Goal: Task Accomplishment & Management: Manage account settings

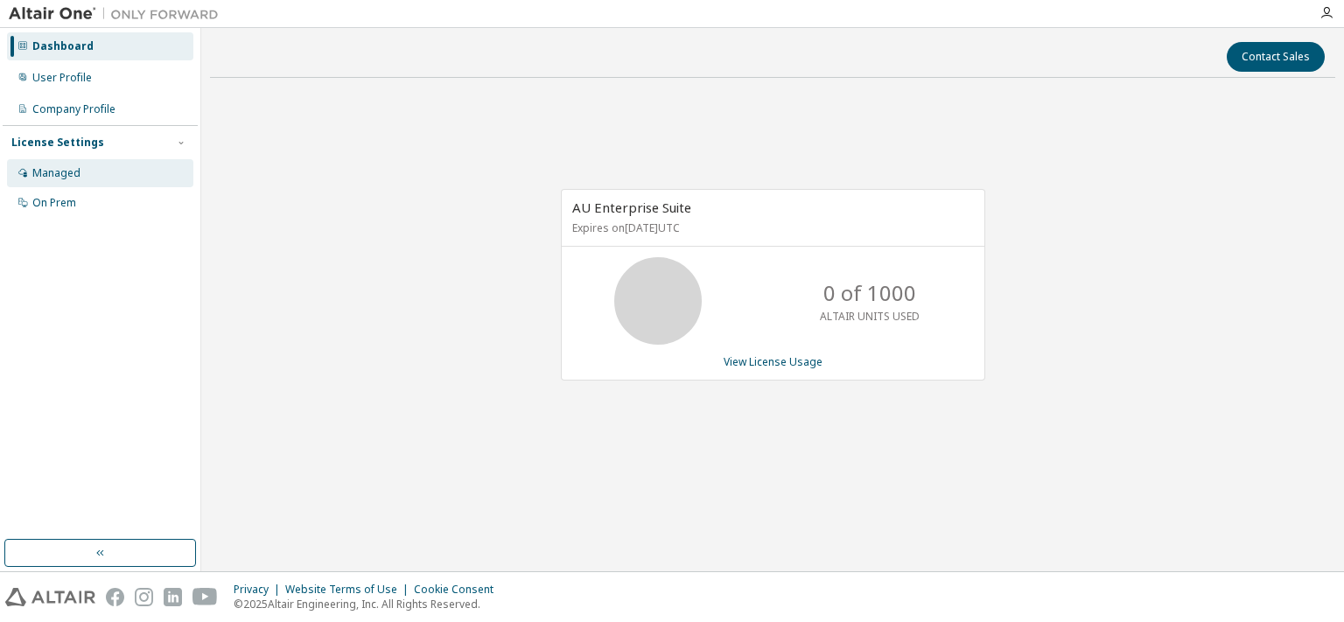
click at [77, 177] on div "Managed" at bounding box center [56, 173] width 48 height 14
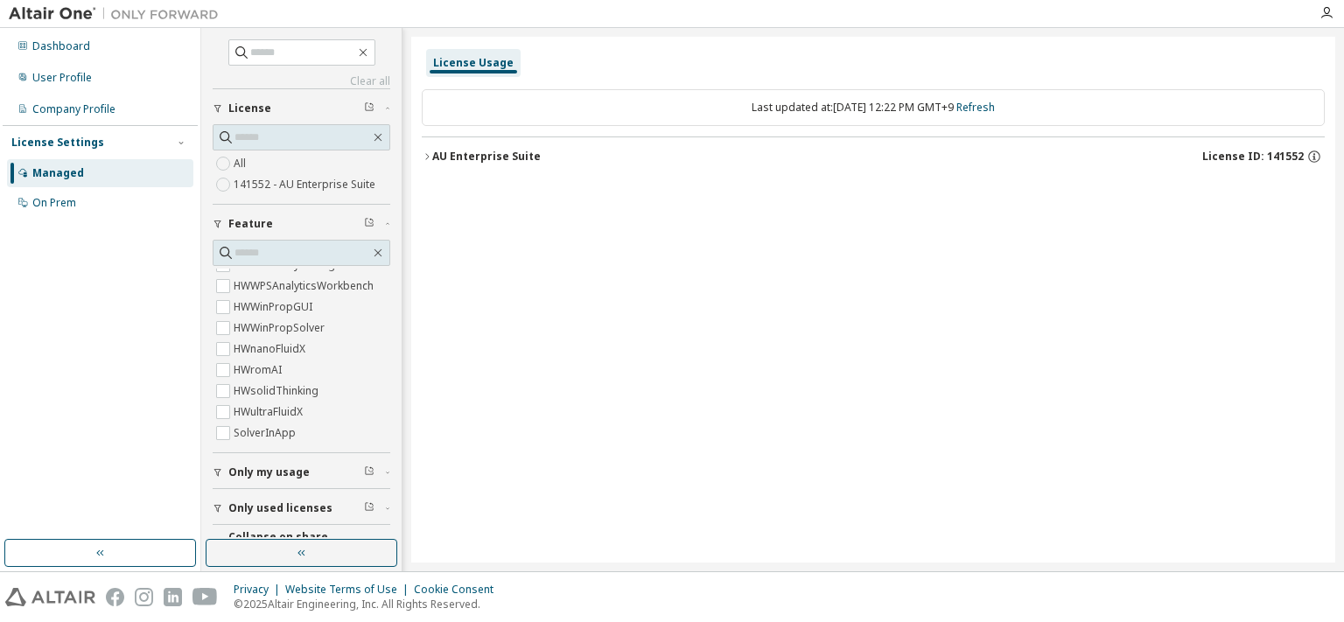
scroll to position [6324, 0]
click at [375, 475] on div "Only my usage" at bounding box center [306, 473] width 157 height 14
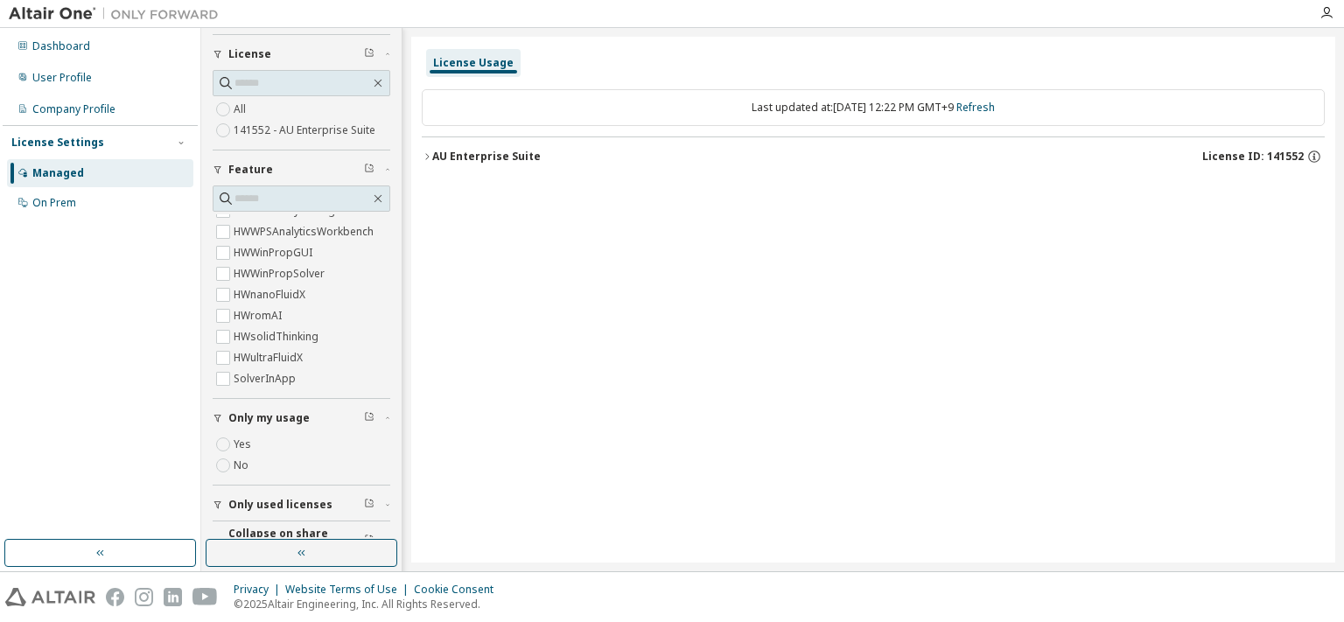
scroll to position [80, 0]
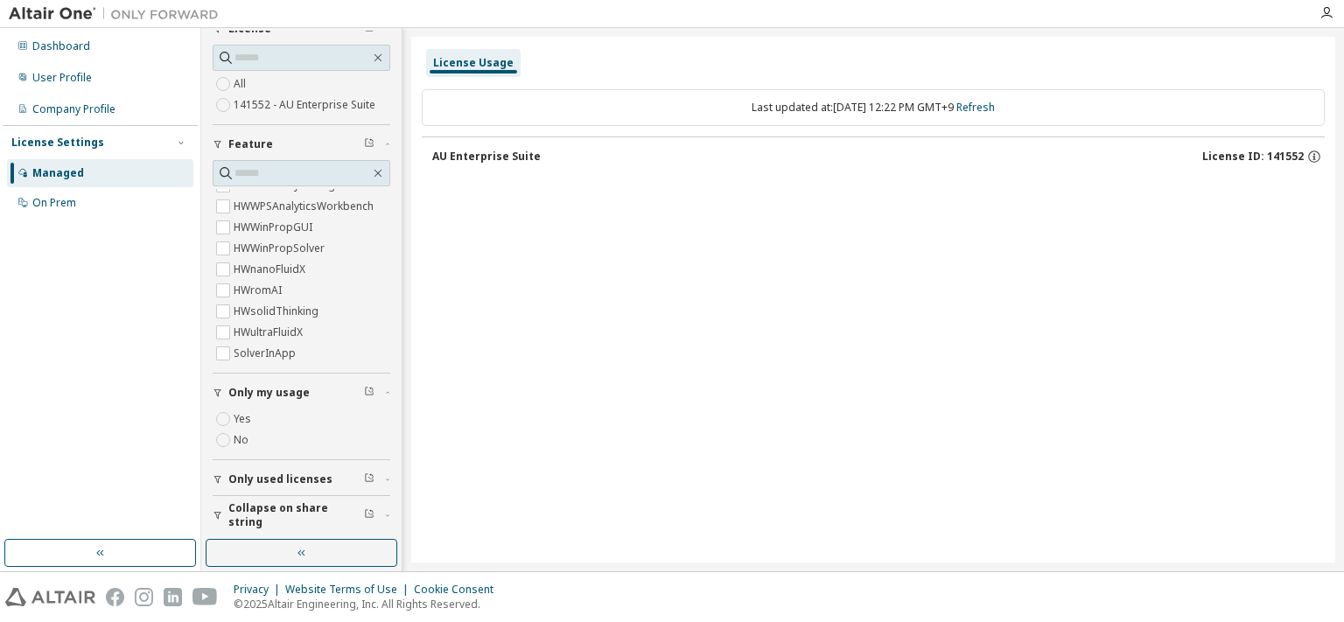
click at [750, 235] on div "License Usage Last updated at: Sun 2025-09-07 12:22 PM GMT+9 Refresh AU Enterpr…" at bounding box center [873, 300] width 924 height 526
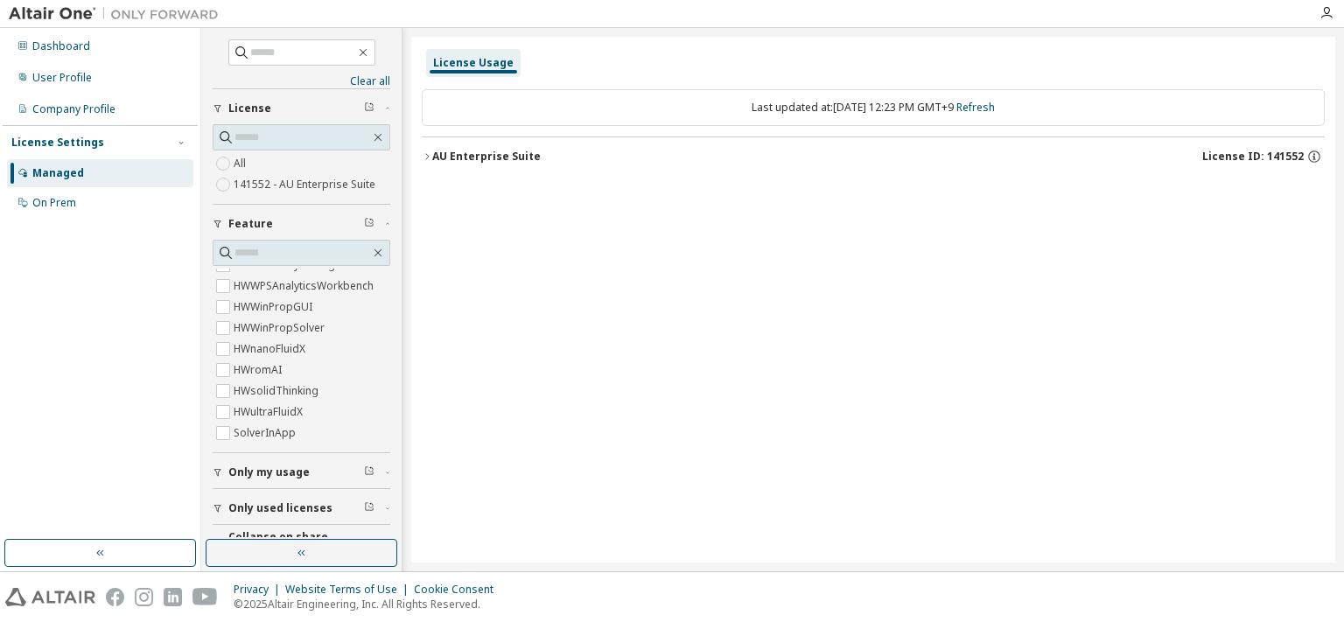
click at [434, 160] on div "AU Enterprise Suite" at bounding box center [486, 157] width 109 height 14
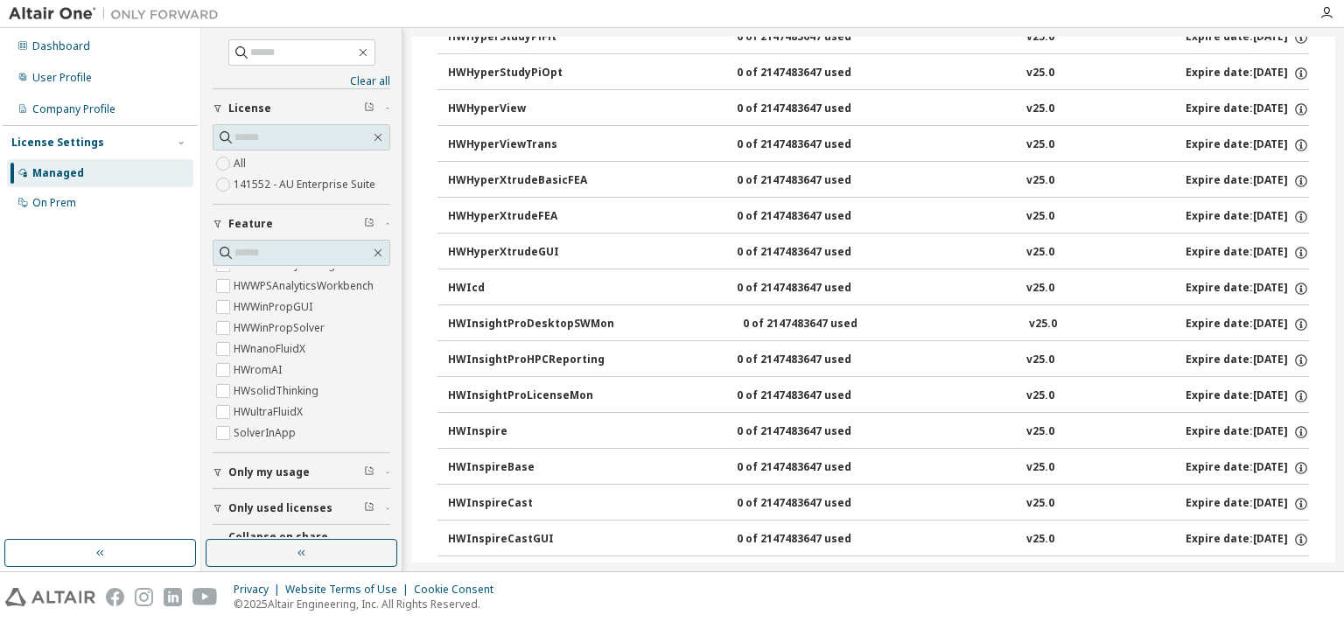
scroll to position [4377, 0]
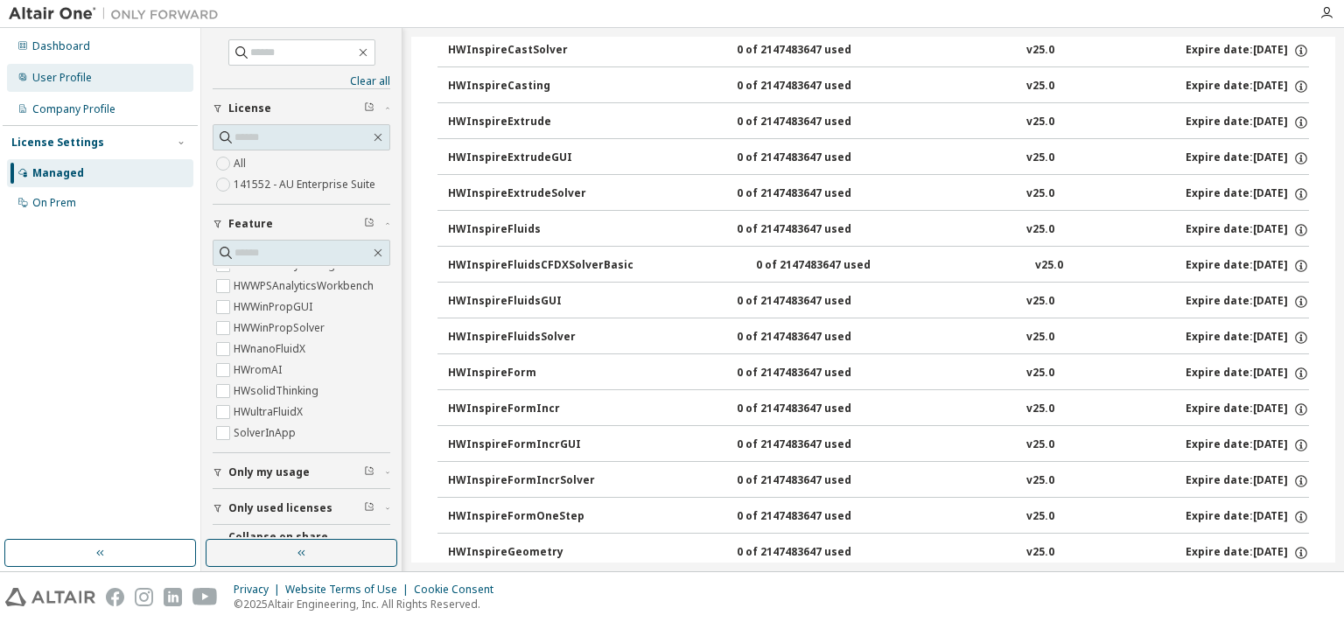
click at [81, 83] on div "User Profile" at bounding box center [62, 78] width 60 height 14
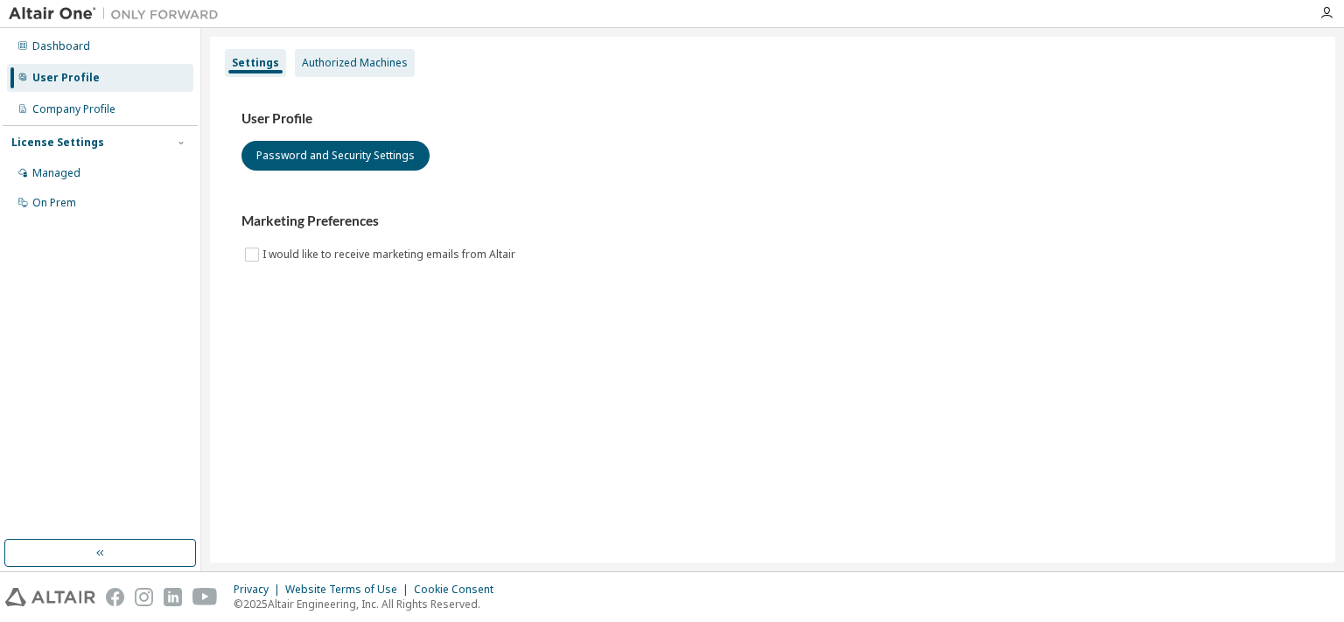
click at [302, 65] on div "Authorized Machines" at bounding box center [355, 63] width 106 height 14
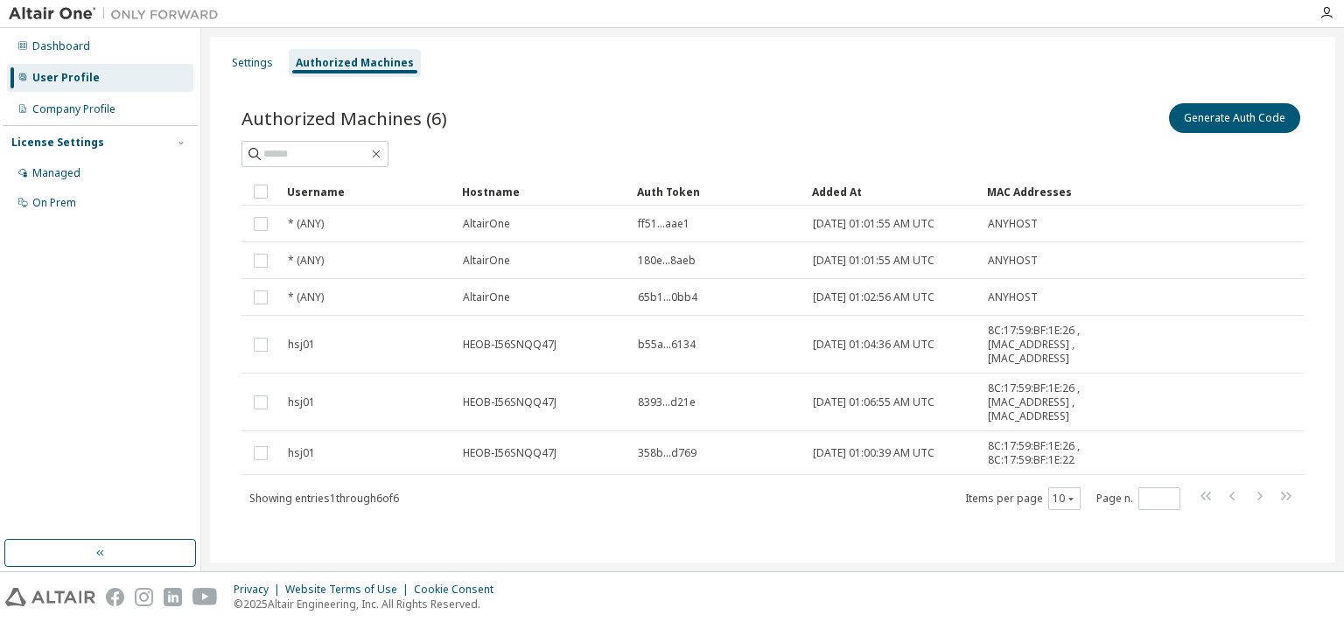
click at [257, 85] on div "Authorized Machines (6) Generate Auth Code Clear Load Save Save As Field Operat…" at bounding box center [773, 318] width 1105 height 478
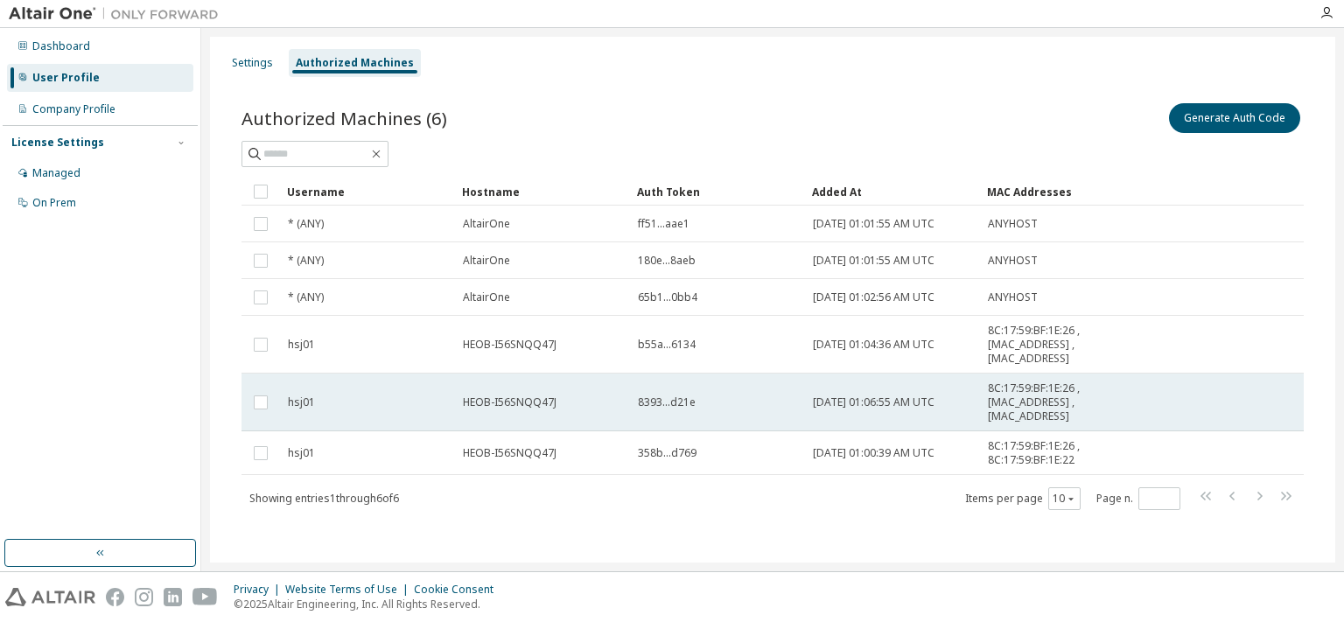
scroll to position [3, 0]
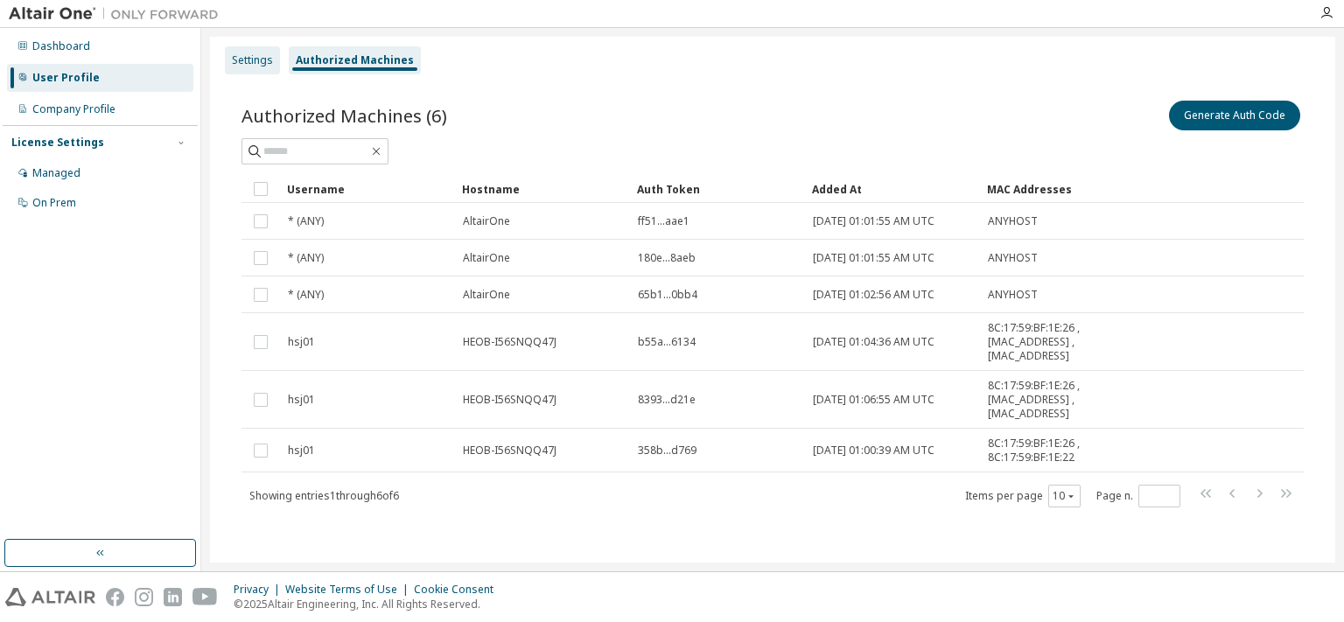
click at [260, 60] on div "Settings" at bounding box center [252, 60] width 41 height 14
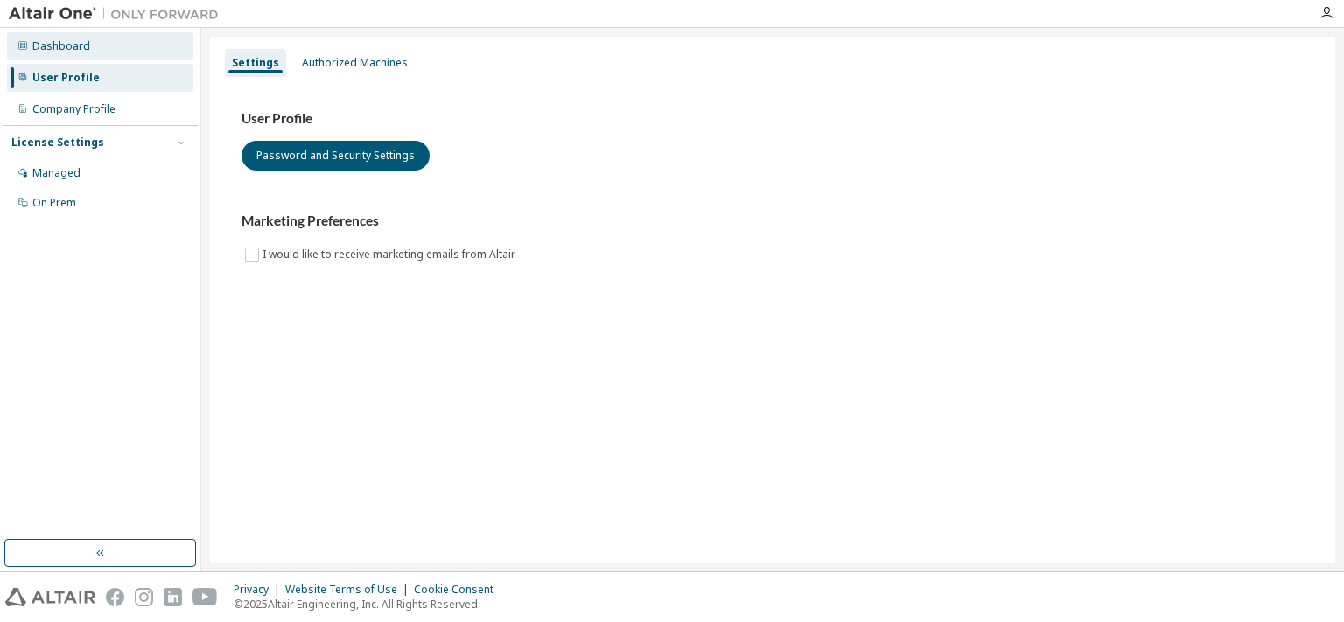
click at [98, 48] on div "Dashboard" at bounding box center [100, 46] width 186 height 28
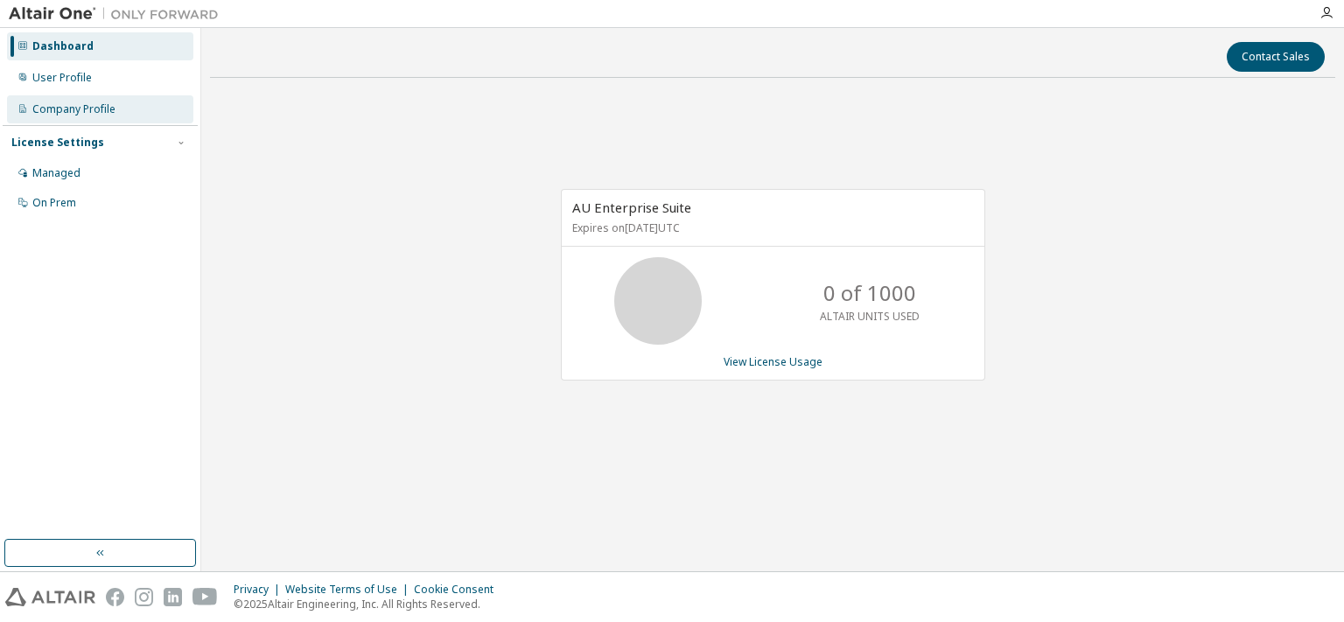
click at [81, 110] on div "Company Profile" at bounding box center [73, 109] width 83 height 14
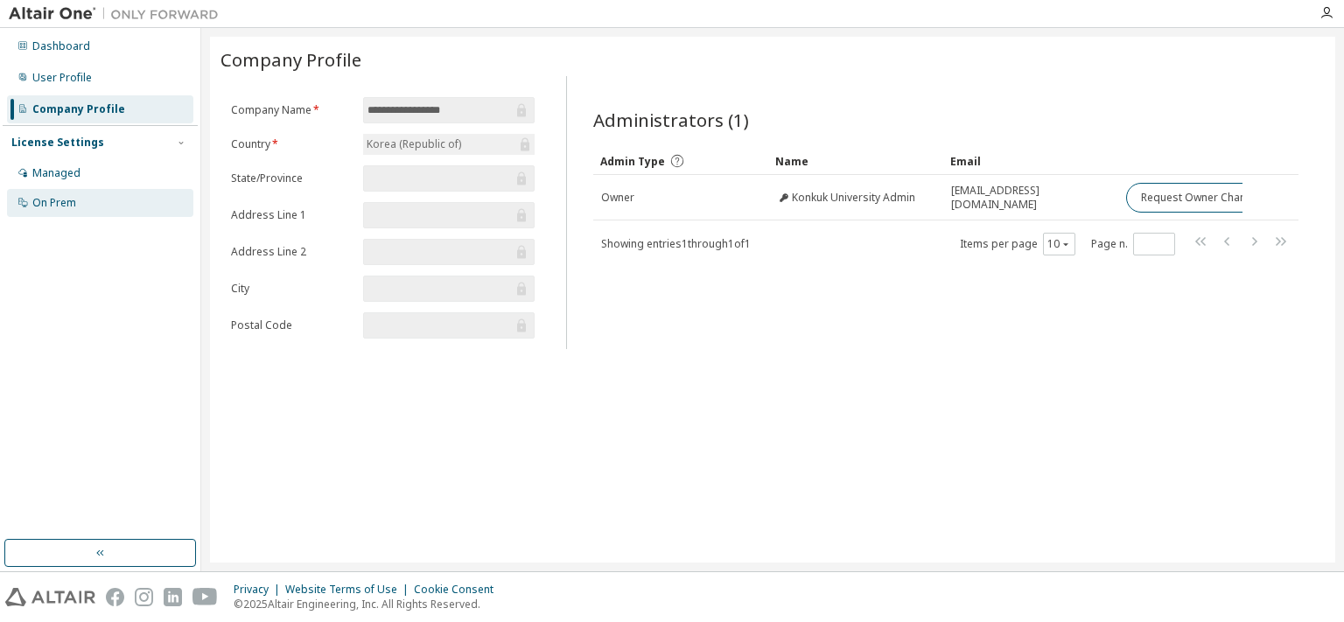
click at [106, 208] on div "On Prem" at bounding box center [100, 203] width 186 height 28
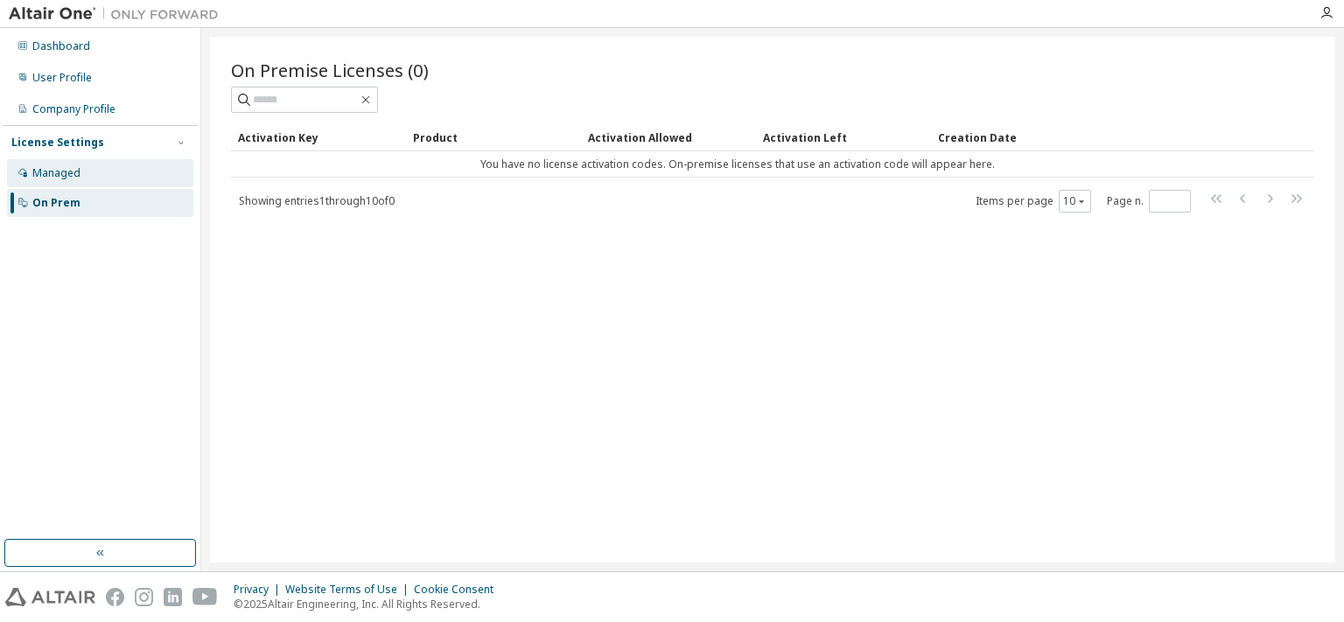
click at [98, 181] on div "Managed" at bounding box center [100, 173] width 186 height 28
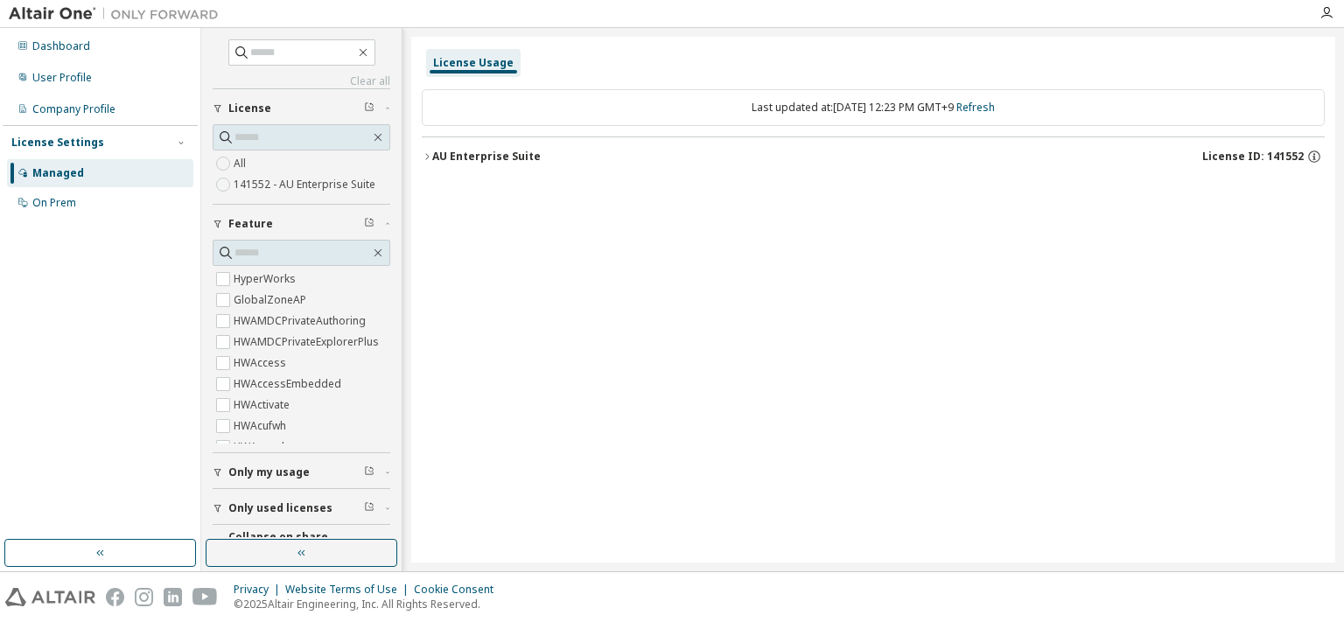
click at [243, 167] on label "All" at bounding box center [242, 163] width 16 height 21
click at [453, 155] on div "AU Enterprise Suite" at bounding box center [486, 157] width 109 height 14
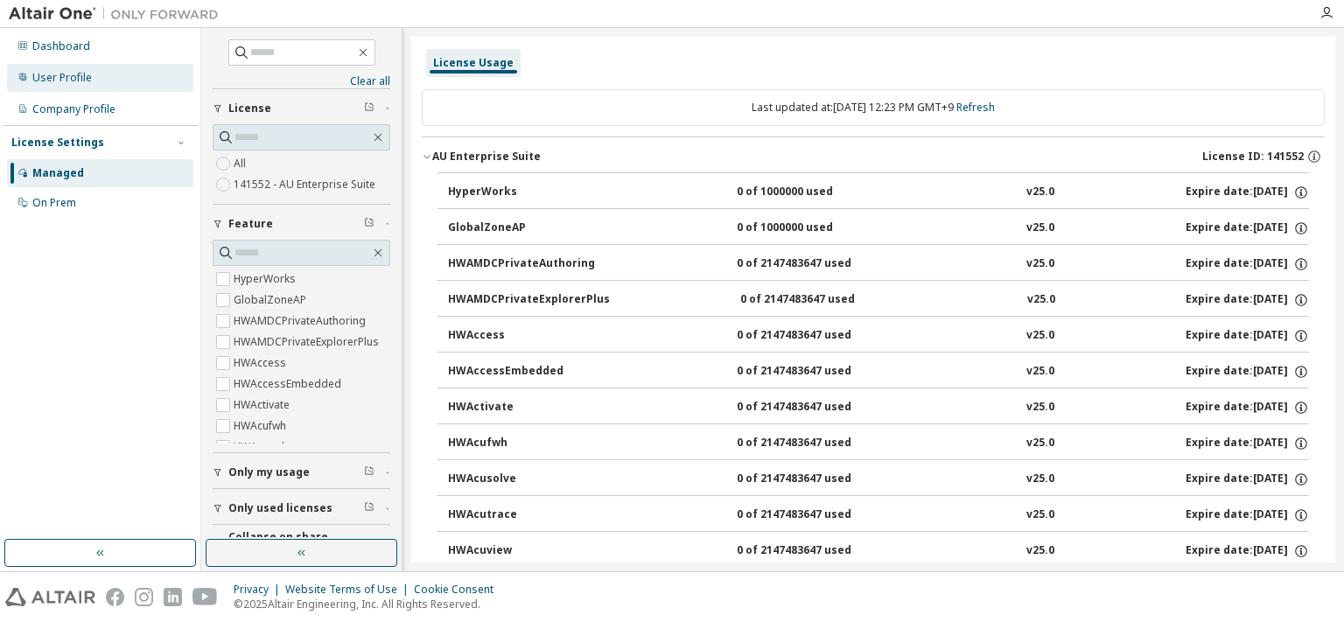
click at [68, 75] on div "User Profile" at bounding box center [62, 78] width 60 height 14
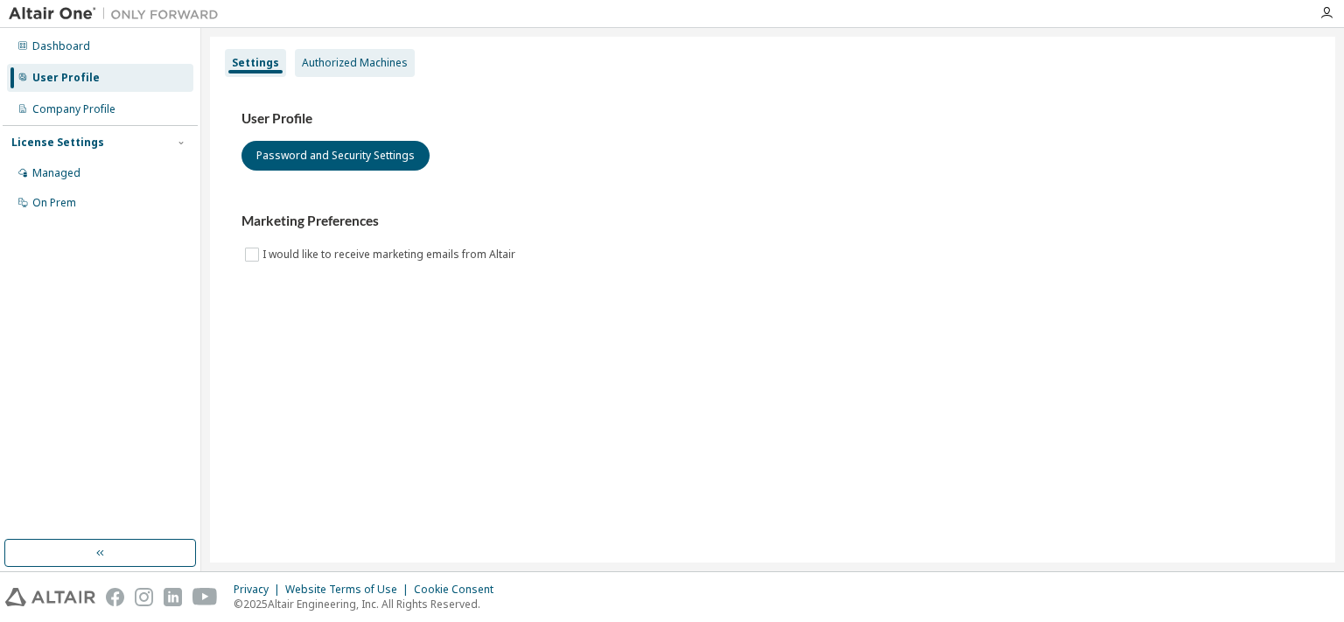
click at [352, 69] on div "Authorized Machines" at bounding box center [355, 63] width 106 height 14
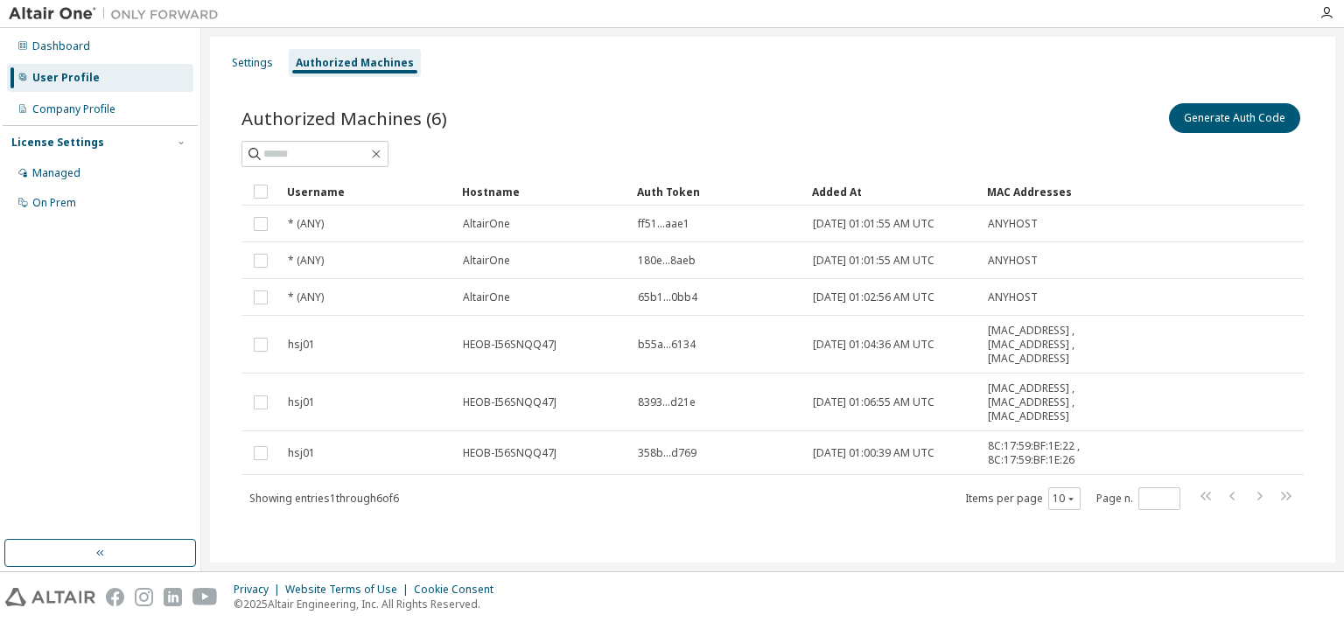
scroll to position [3, 0]
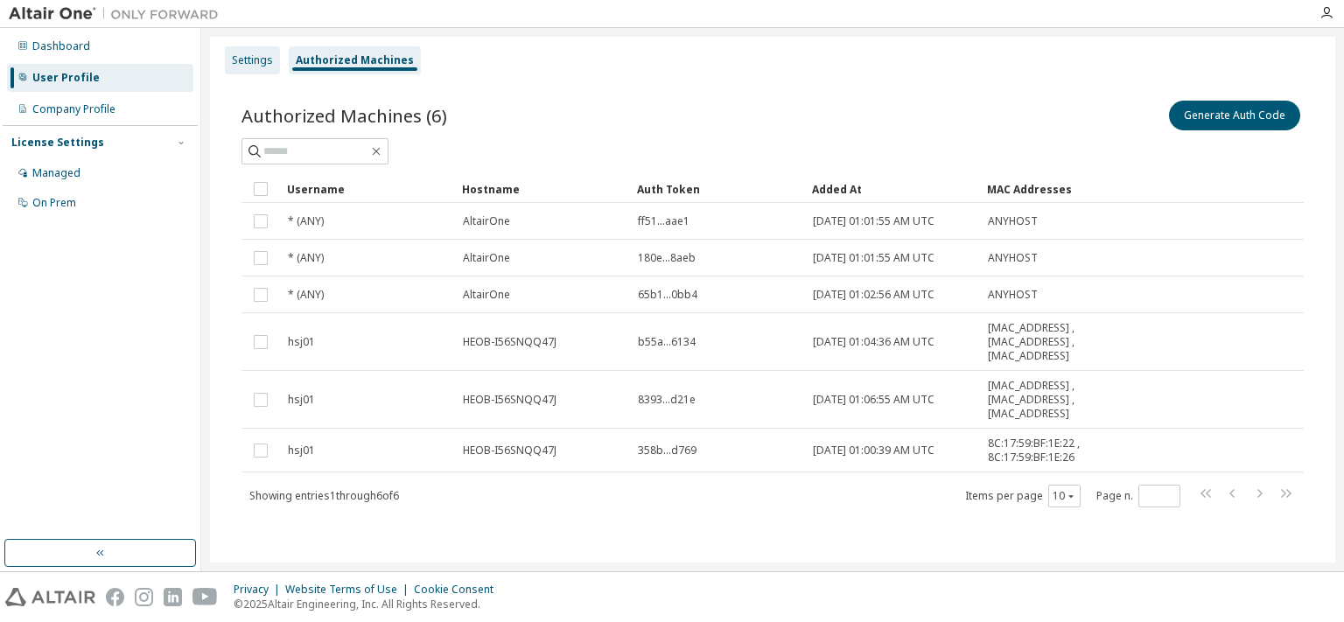
click at [249, 60] on div "Settings" at bounding box center [252, 60] width 41 height 14
